Goal: Information Seeking & Learning: Compare options

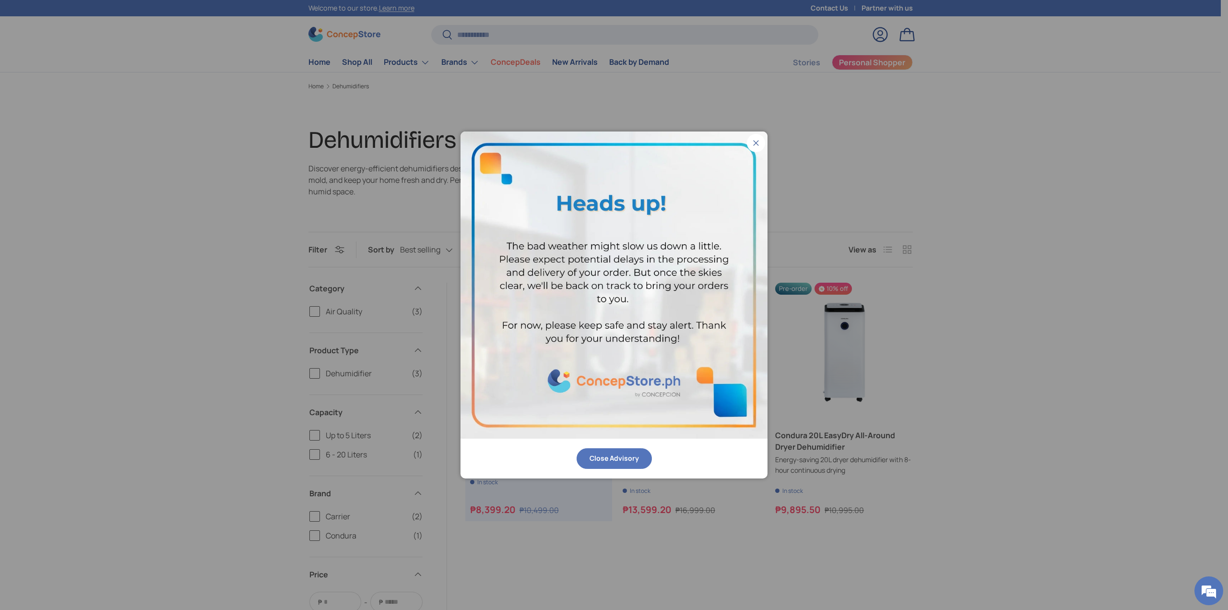
click at [636, 459] on button "Close Advisory" at bounding box center [613, 458] width 75 height 21
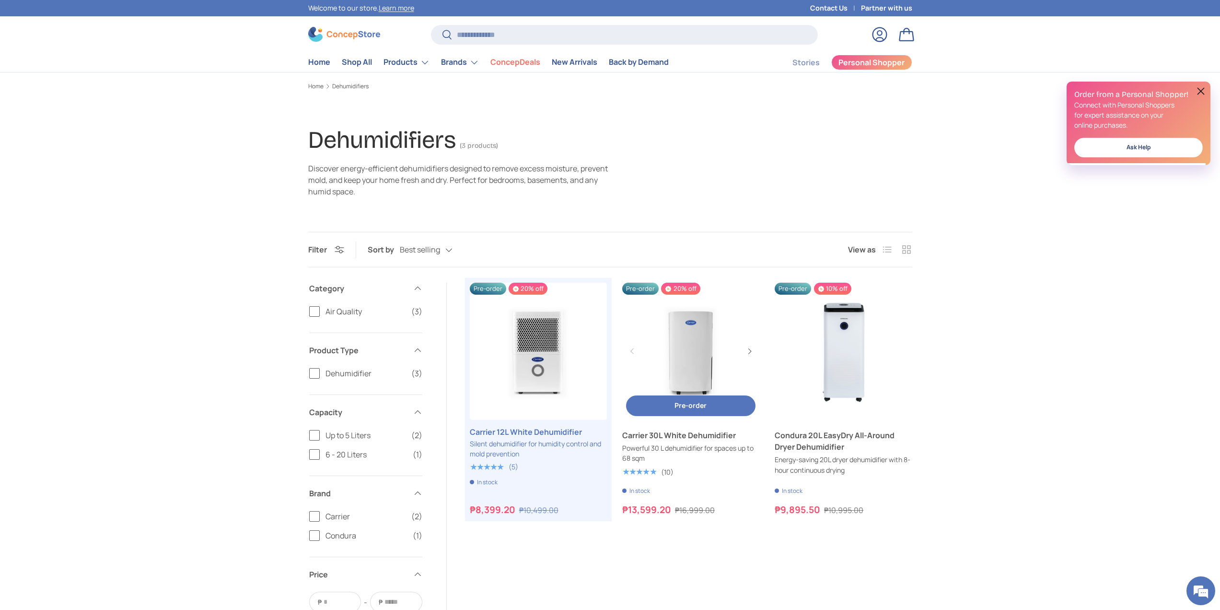
click at [683, 343] on link "Carrier 30L White Dehumidifier" at bounding box center [690, 350] width 137 height 137
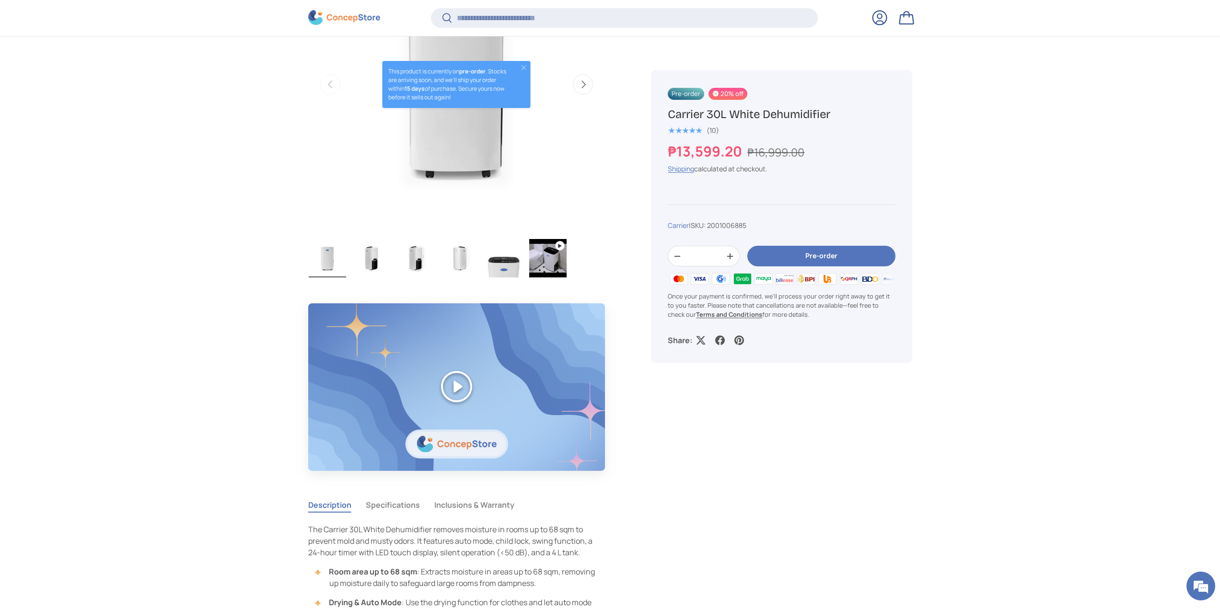
scroll to position [430, 0]
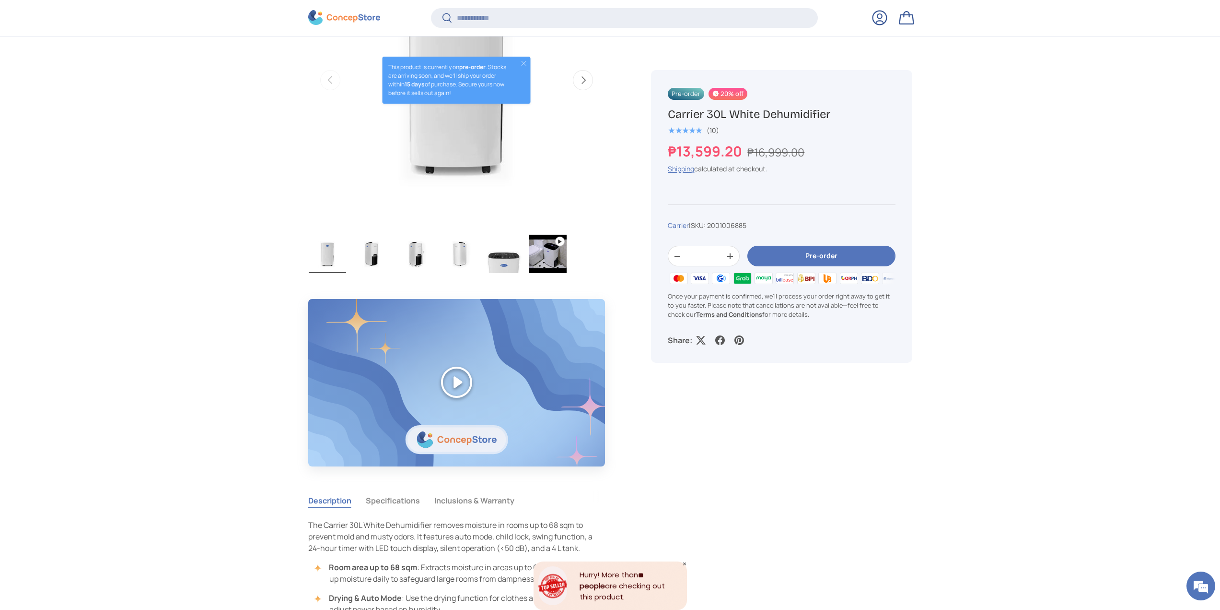
click at [454, 500] on button "Inclusions & Warranty" at bounding box center [474, 500] width 80 height 22
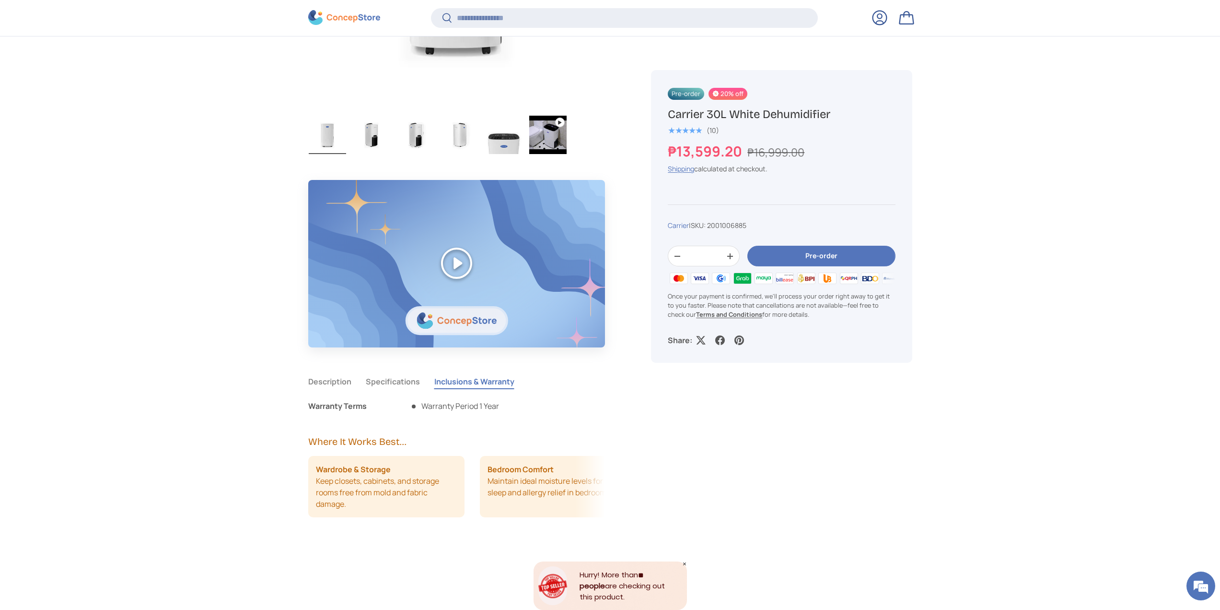
scroll to position [621, 0]
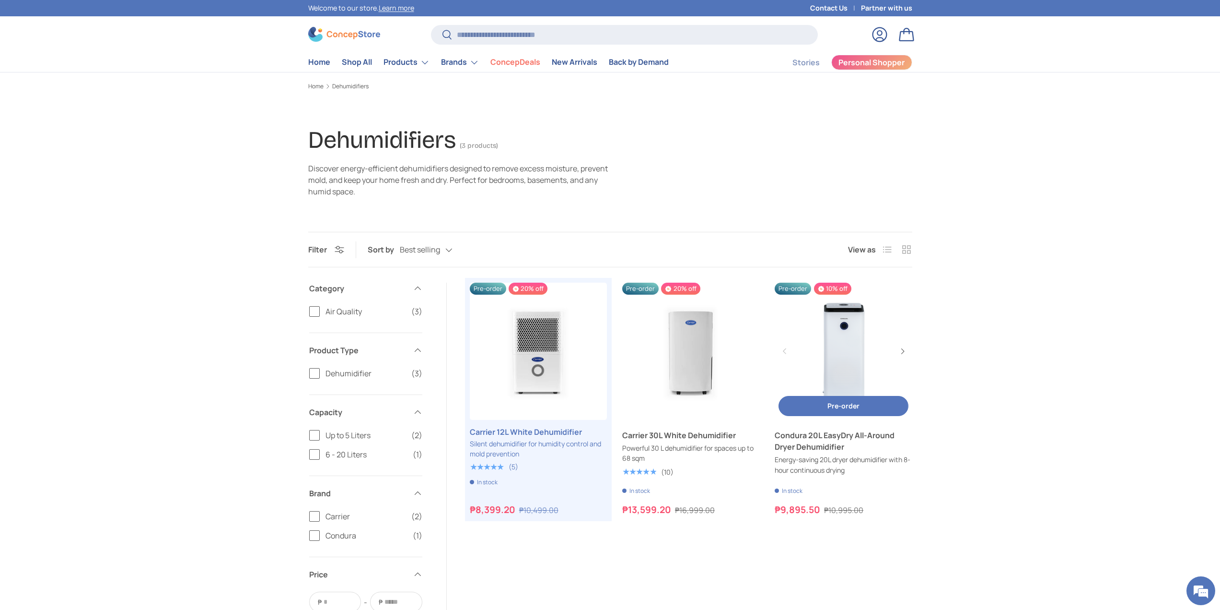
click at [821, 350] on link "Condura 20L EasyDry All-Around Dryer Dehumidifier" at bounding box center [843, 350] width 137 height 137
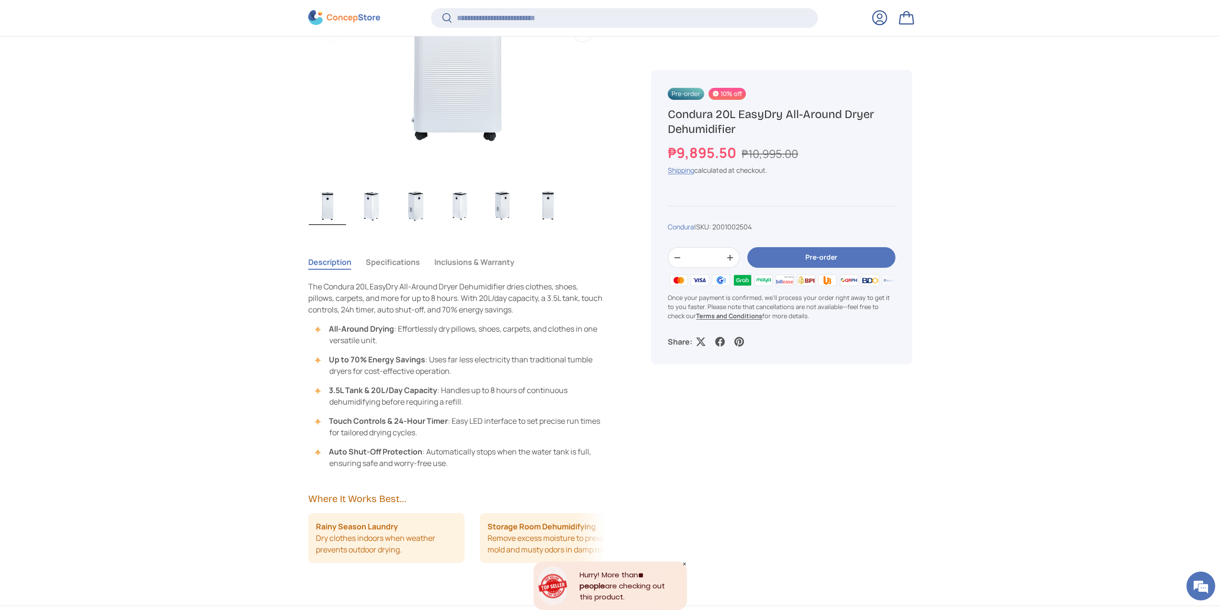
click at [503, 267] on button "Inclusions & Warranty" at bounding box center [474, 262] width 80 height 22
